Goal: Task Accomplishment & Management: Manage account settings

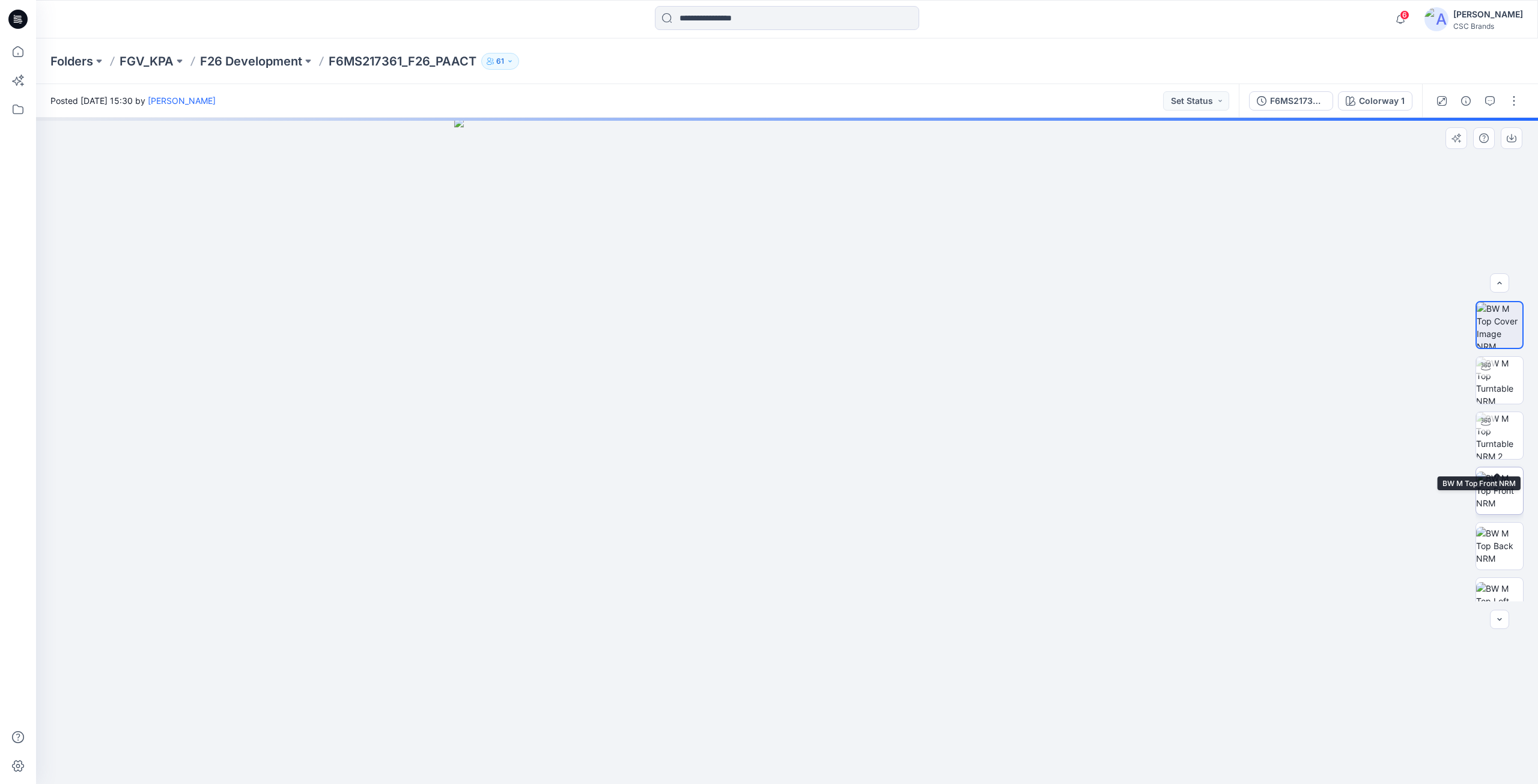
scroll to position [135, 0]
click at [1516, 99] on button "button" at bounding box center [1514, 101] width 20 height 20
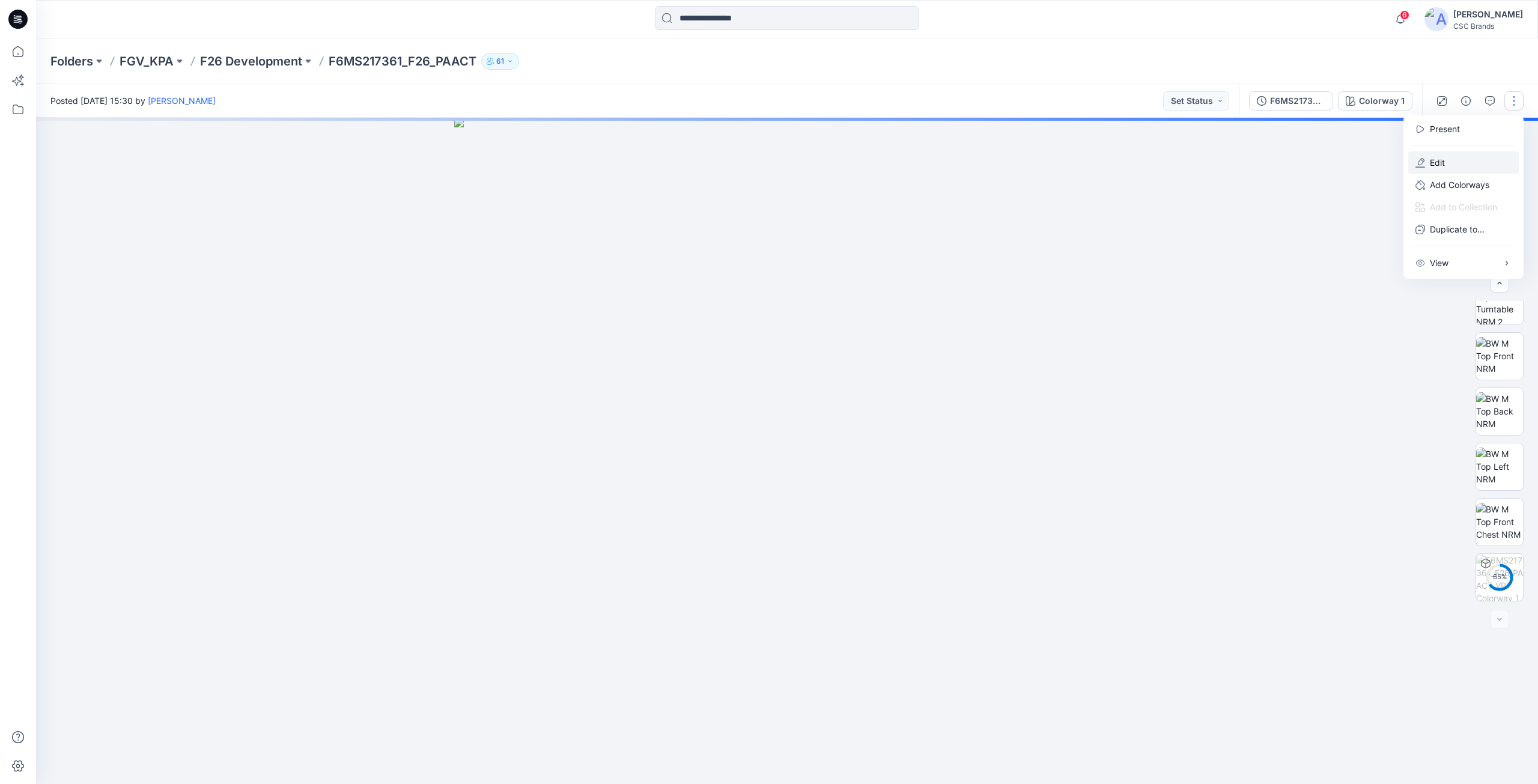
click at [1443, 165] on p "Edit" at bounding box center [1437, 163] width 15 height 13
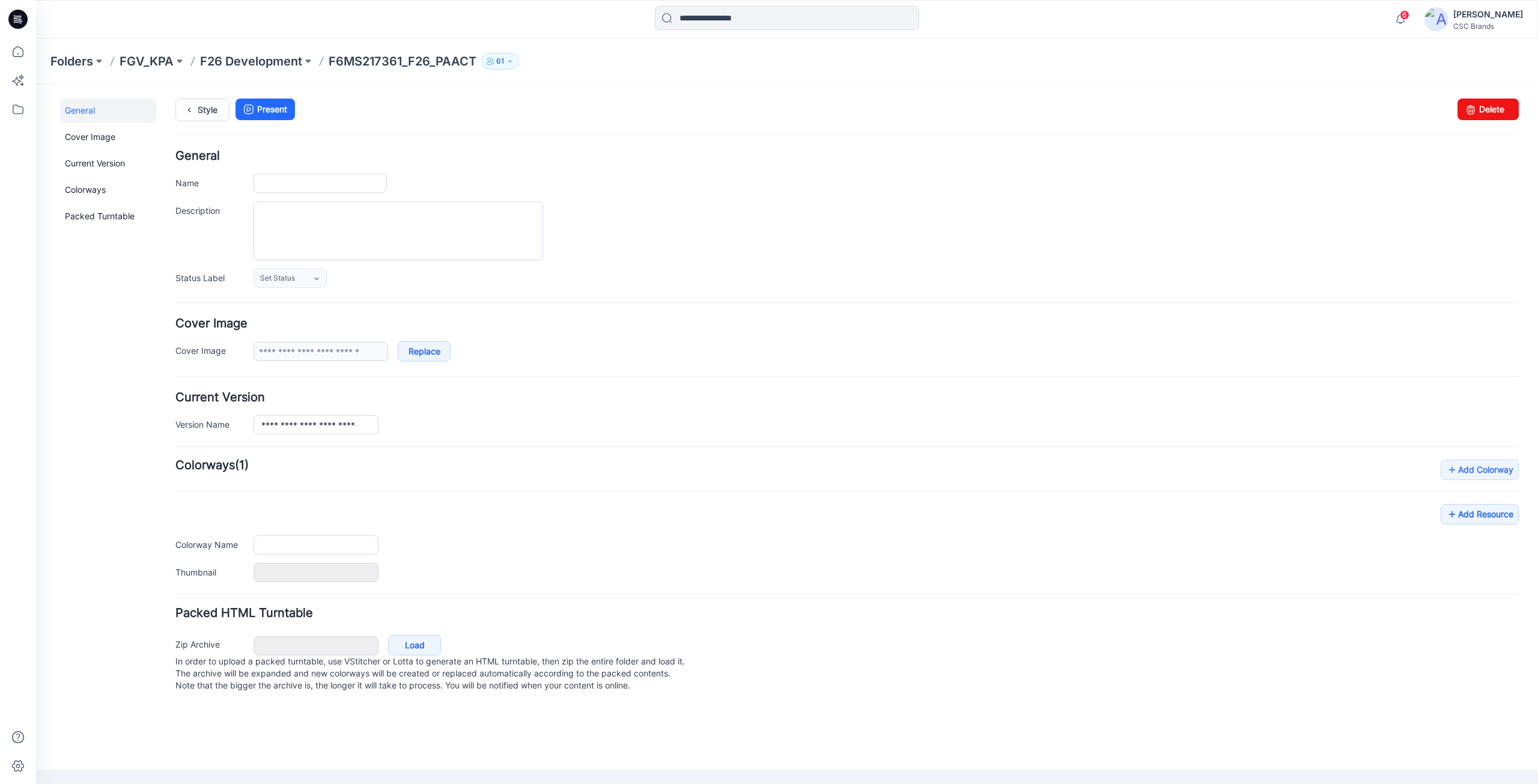
type input "**********"
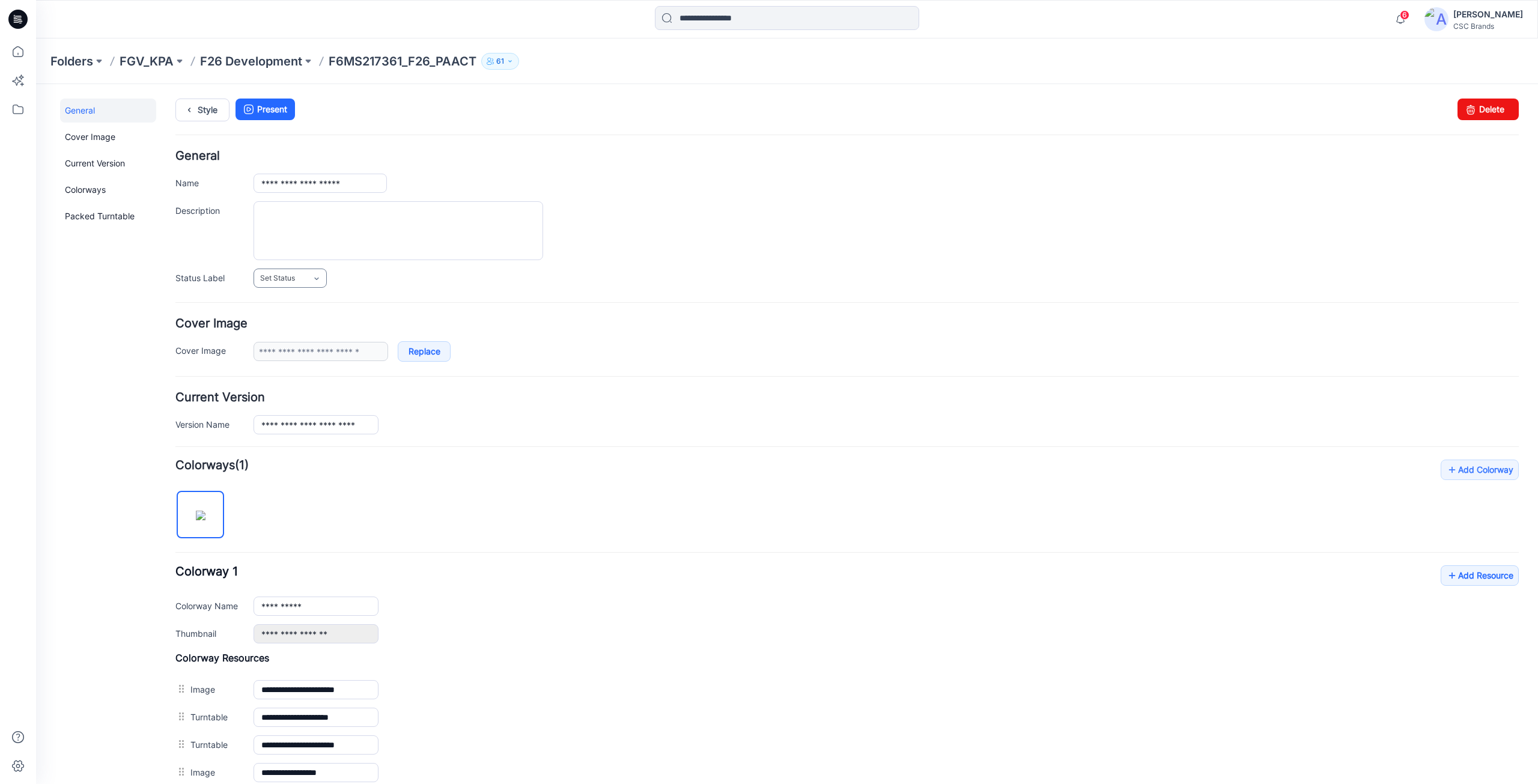
click at [315, 287] on link "Set Status" at bounding box center [290, 278] width 74 height 20
click at [311, 324] on link "Virtual Proto 1" at bounding box center [302, 329] width 92 height 25
click at [1471, 581] on link "Add Resource" at bounding box center [1479, 575] width 78 height 20
click at [16, 41] on icon at bounding box center [18, 52] width 27 height 27
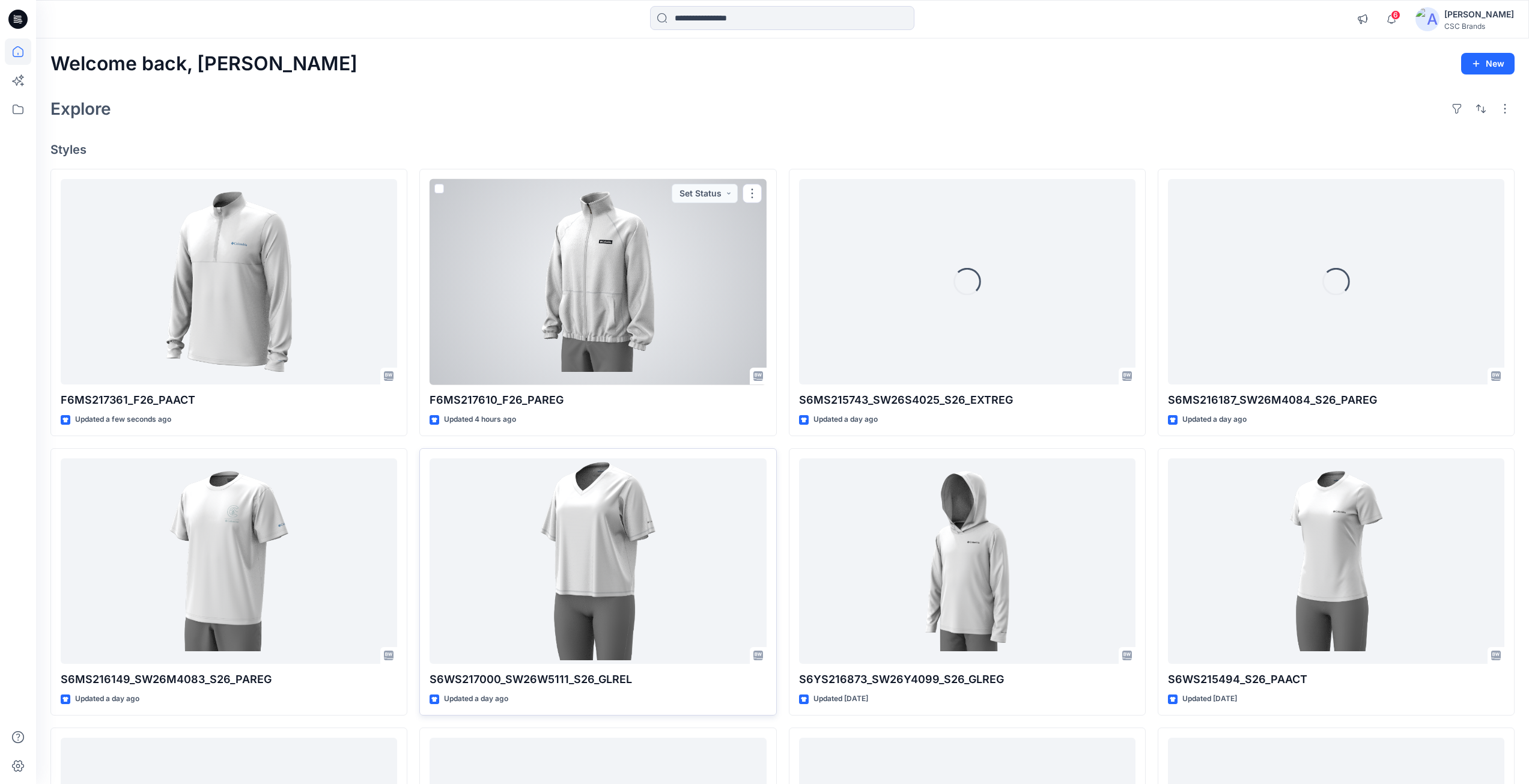
scroll to position [268, 0]
